Goal: Information Seeking & Learning: Compare options

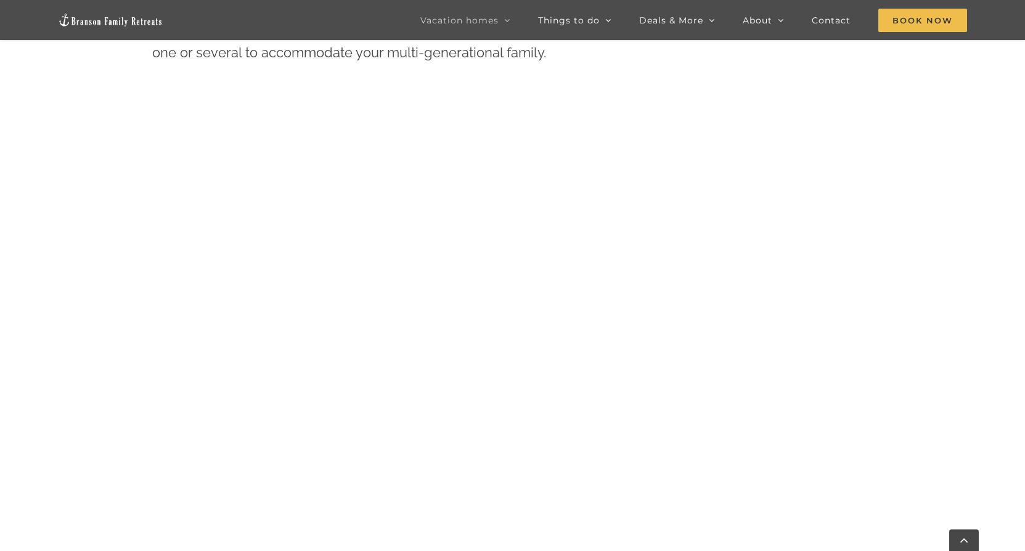
scroll to position [371, 0]
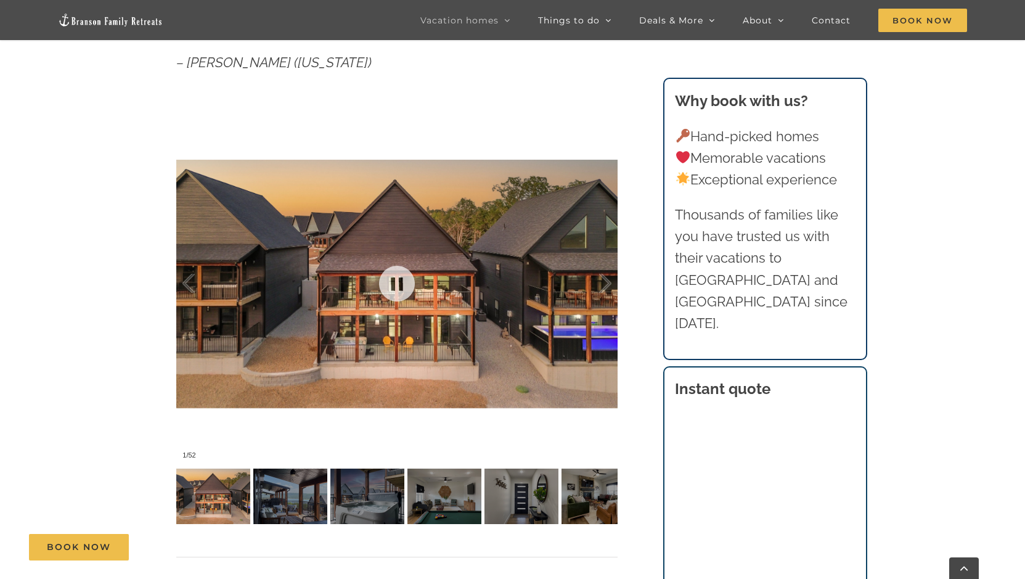
scroll to position [555, 0]
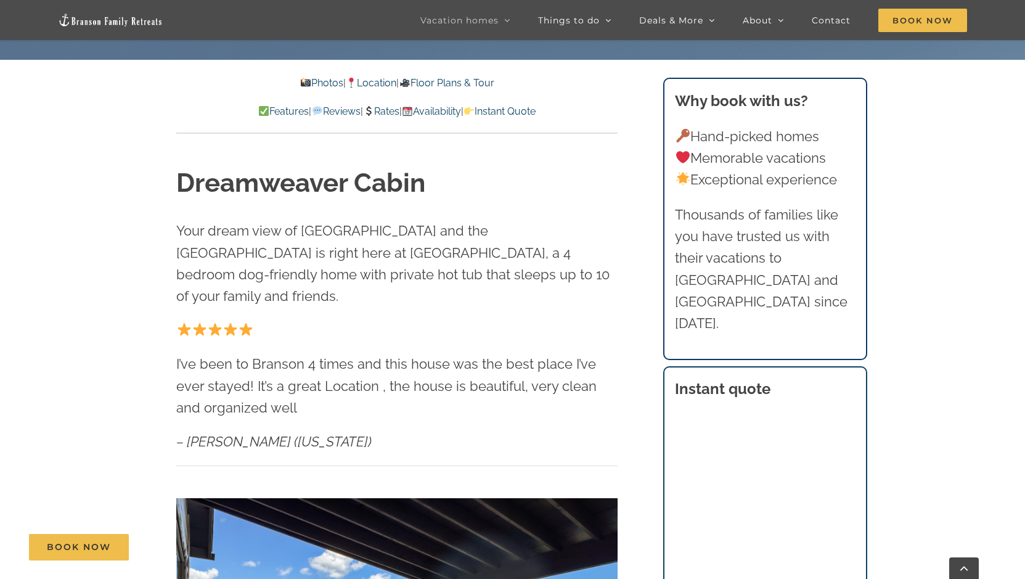
scroll to position [740, 0]
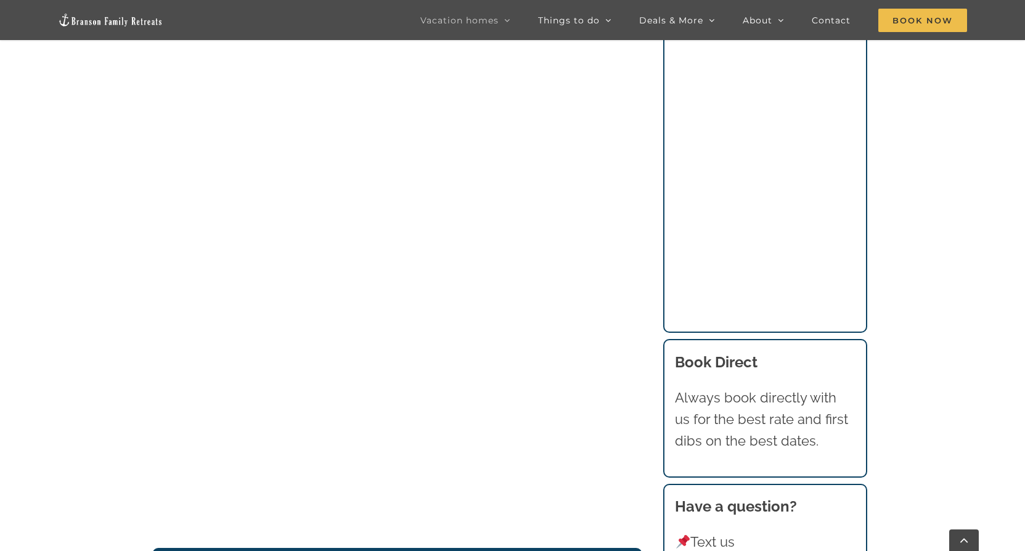
scroll to position [1973, 0]
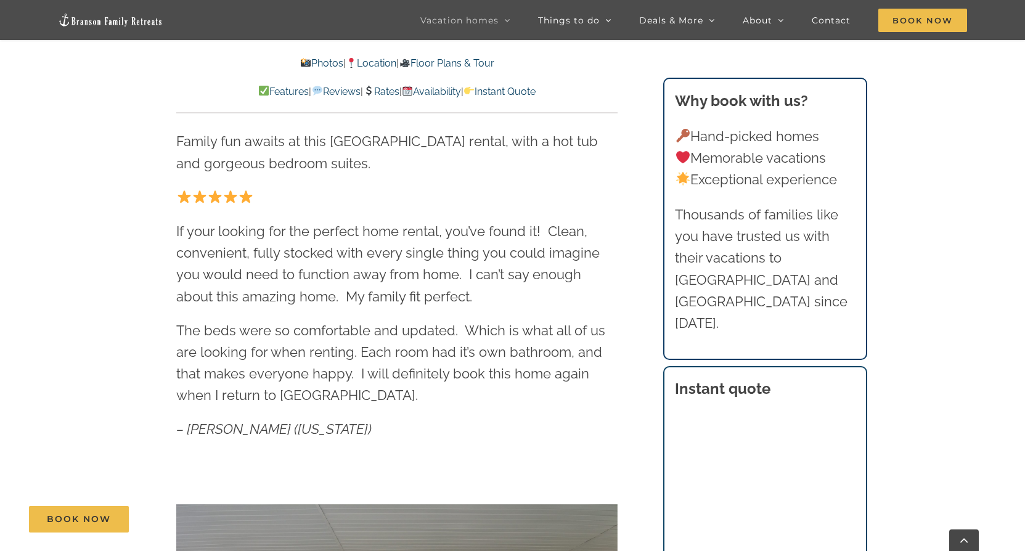
scroll to position [925, 0]
